Goal: Go to known website: Access a specific website the user already knows

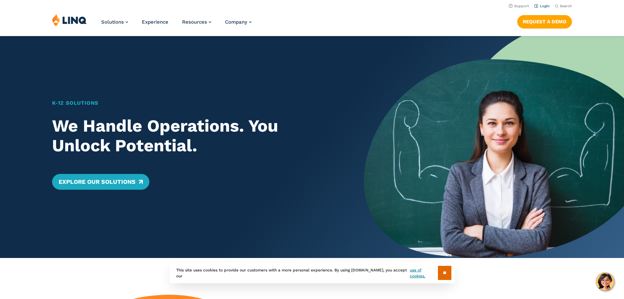
click at [538, 6] on link "Login" at bounding box center [541, 6] width 15 height 4
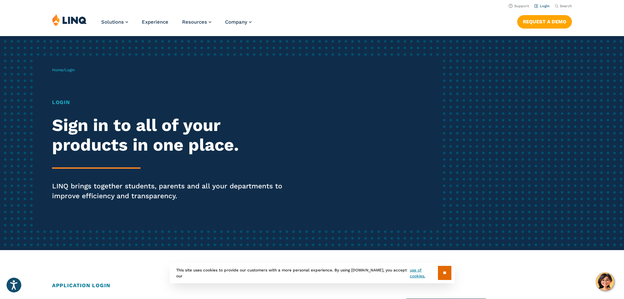
click at [540, 6] on link "Login" at bounding box center [541, 6] width 15 height 4
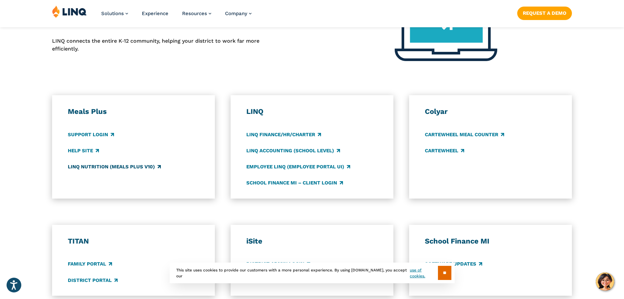
scroll to position [393, 0]
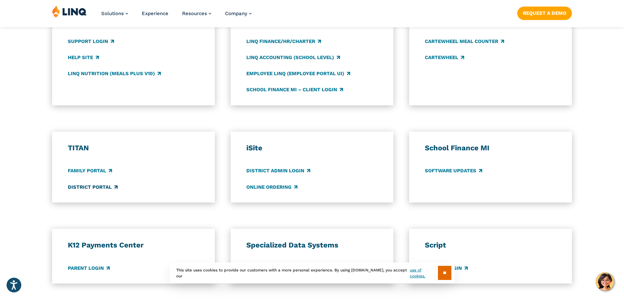
click at [94, 189] on link "District Portal" at bounding box center [93, 186] width 50 height 7
